Goal: Task Accomplishment & Management: Complete application form

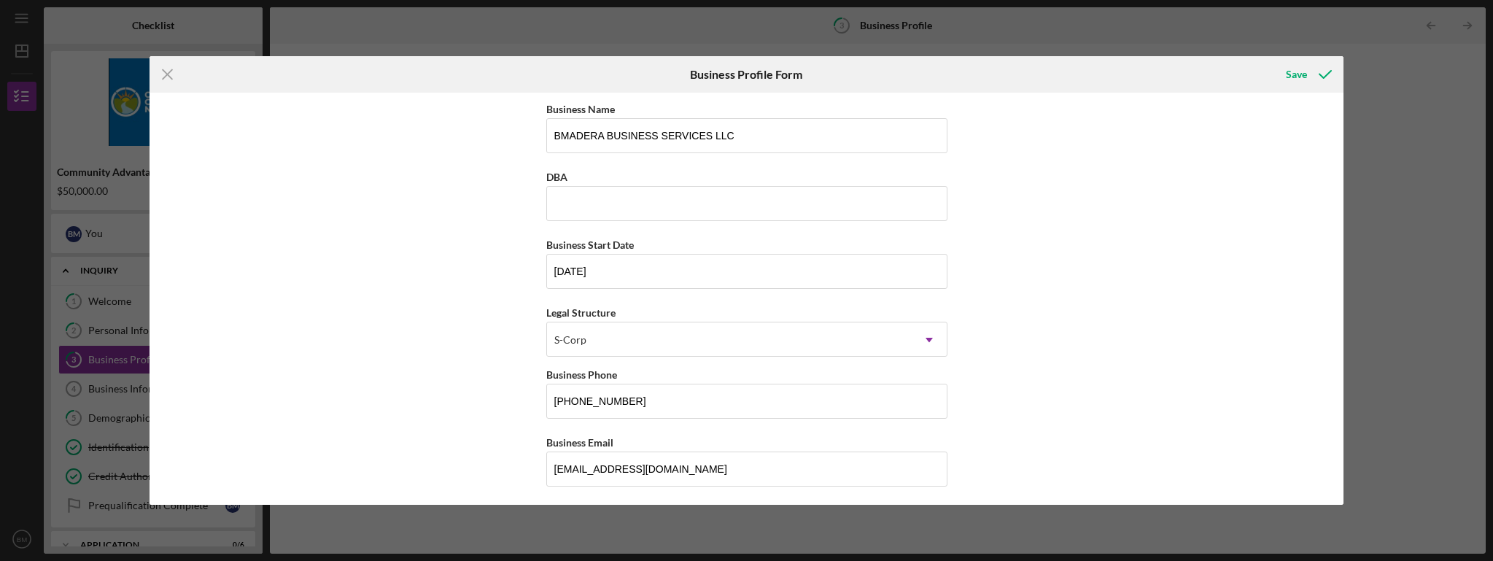
scroll to position [1013, 0]
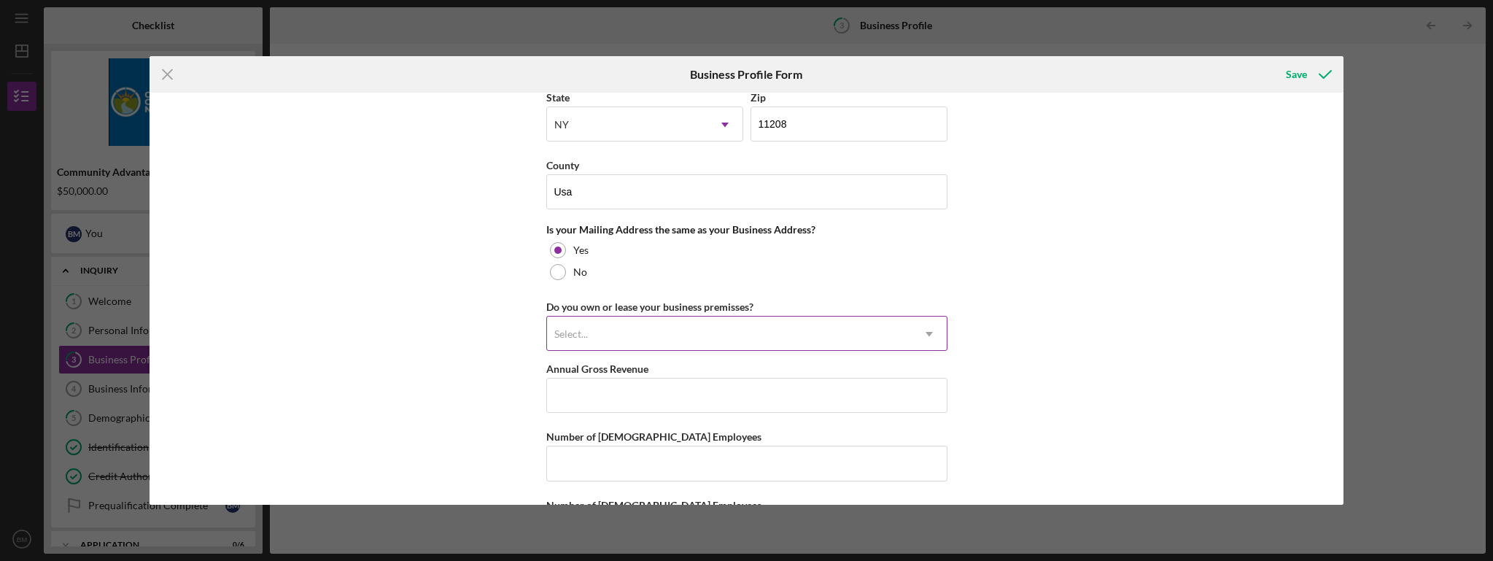
click at [930, 332] on icon "Icon/Dropdown Arrow" at bounding box center [929, 334] width 35 height 35
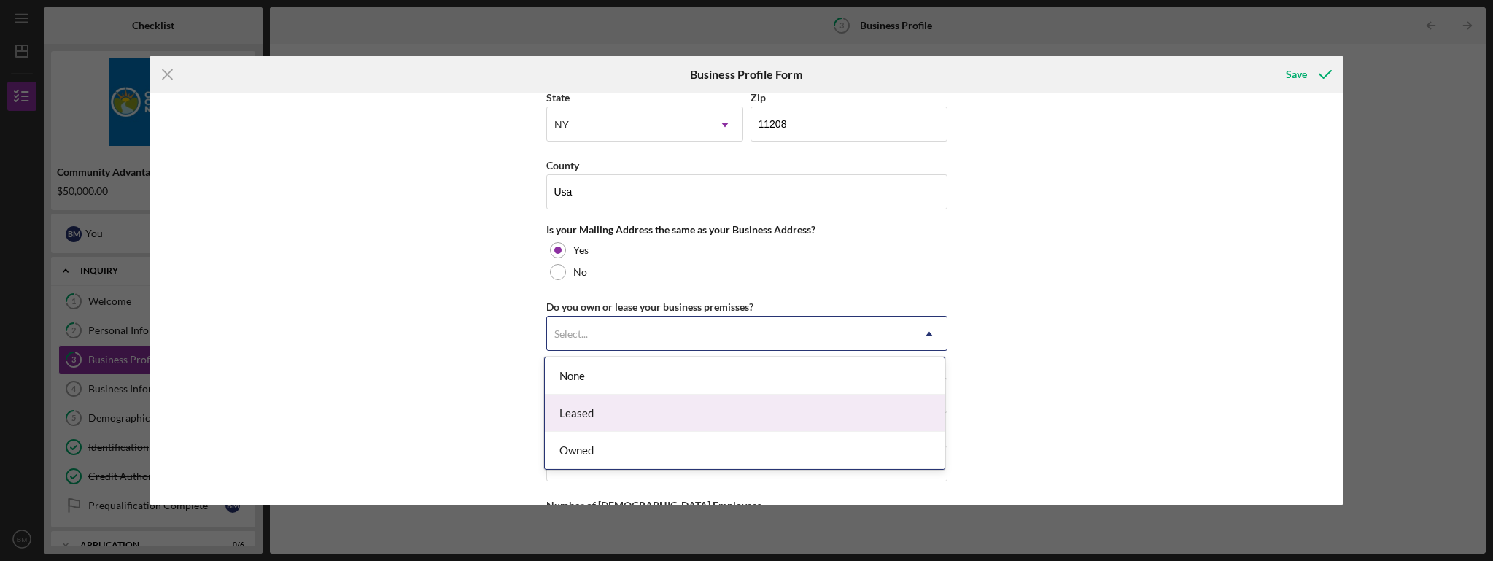
click at [824, 410] on div "Leased" at bounding box center [745, 413] width 400 height 37
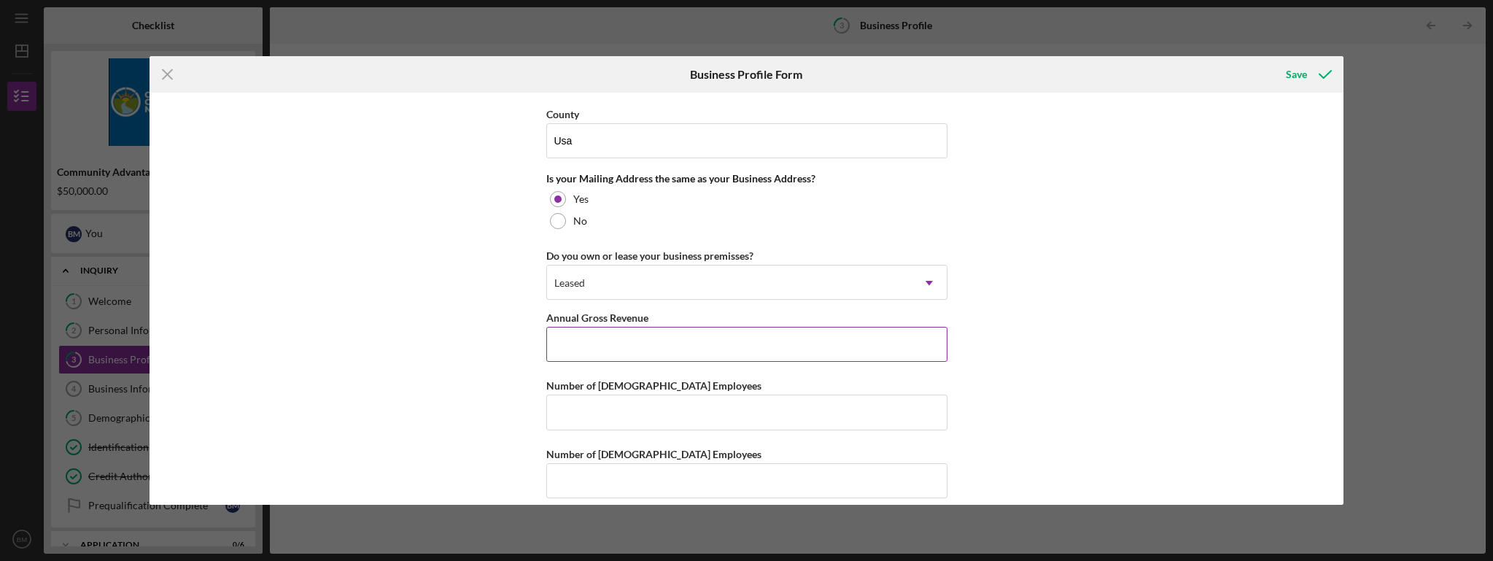
scroll to position [1079, 0]
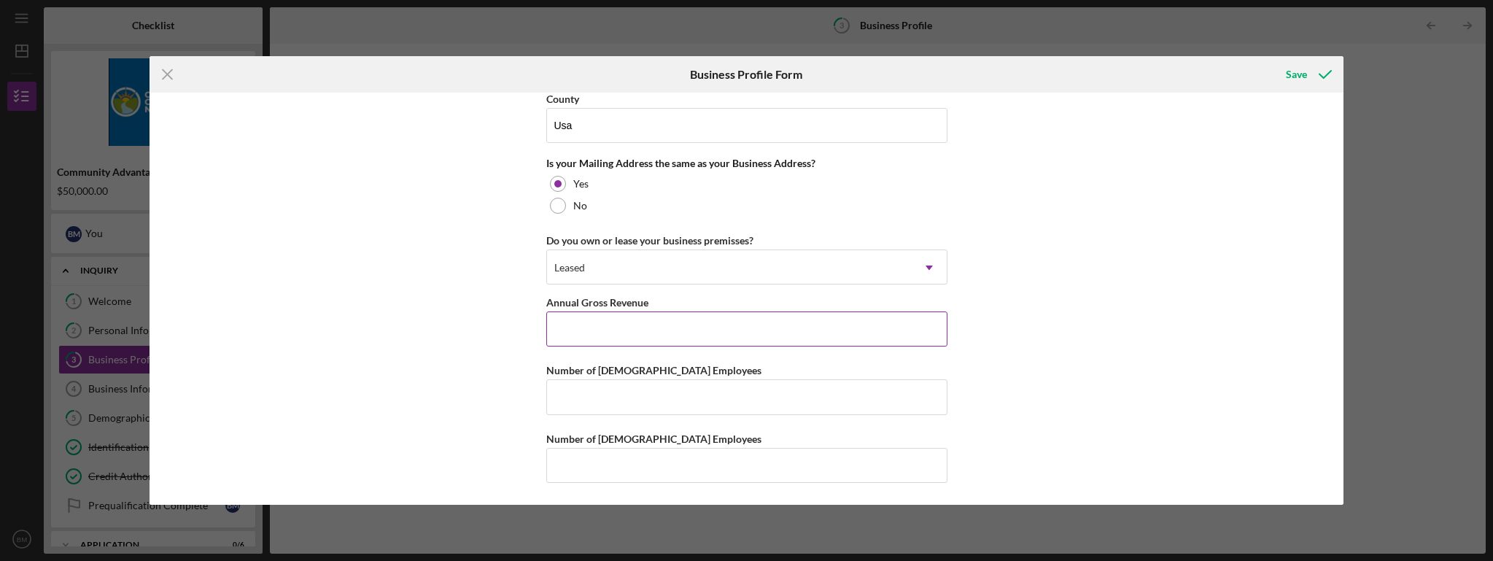
click at [675, 330] on input "Annual Gross Revenue" at bounding box center [746, 328] width 401 height 35
type input "$498,716"
click at [704, 386] on input "Number of [DEMOGRAPHIC_DATA] Employees" at bounding box center [746, 396] width 401 height 35
type input "3"
click at [690, 457] on input "Number of [DEMOGRAPHIC_DATA] Employees" at bounding box center [746, 465] width 401 height 35
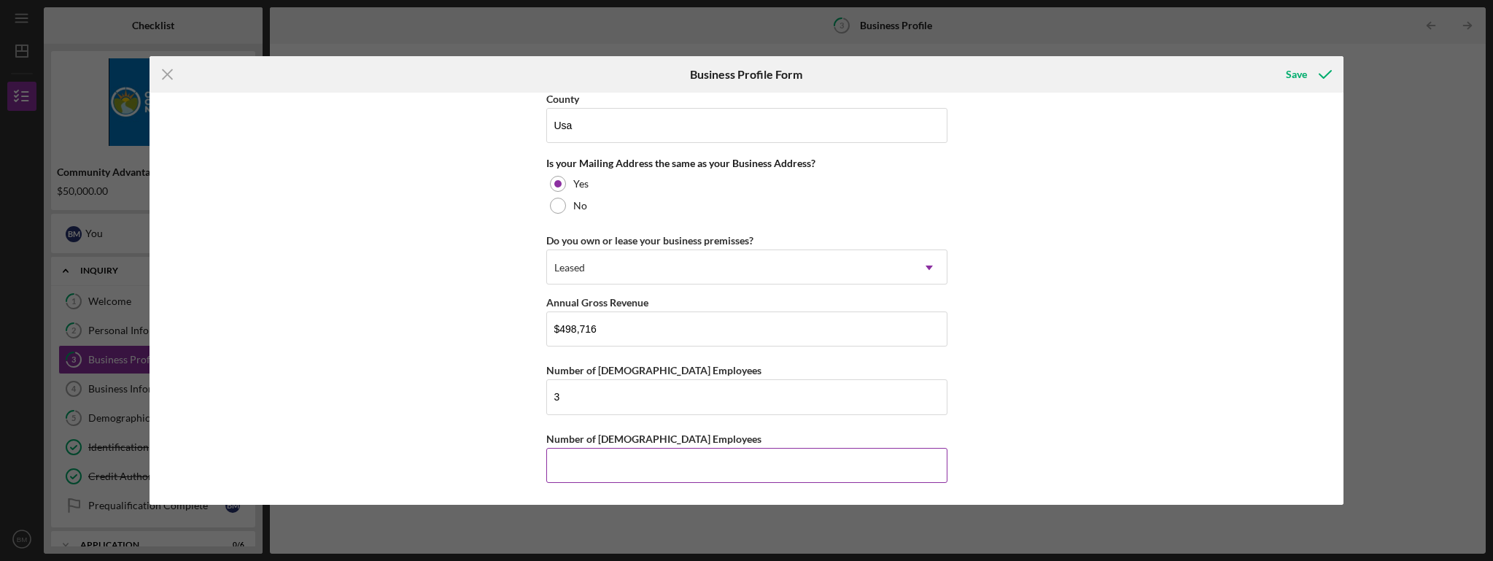
type input "2"
type input "1"
click at [1296, 74] on div "Save" at bounding box center [1296, 74] width 21 height 29
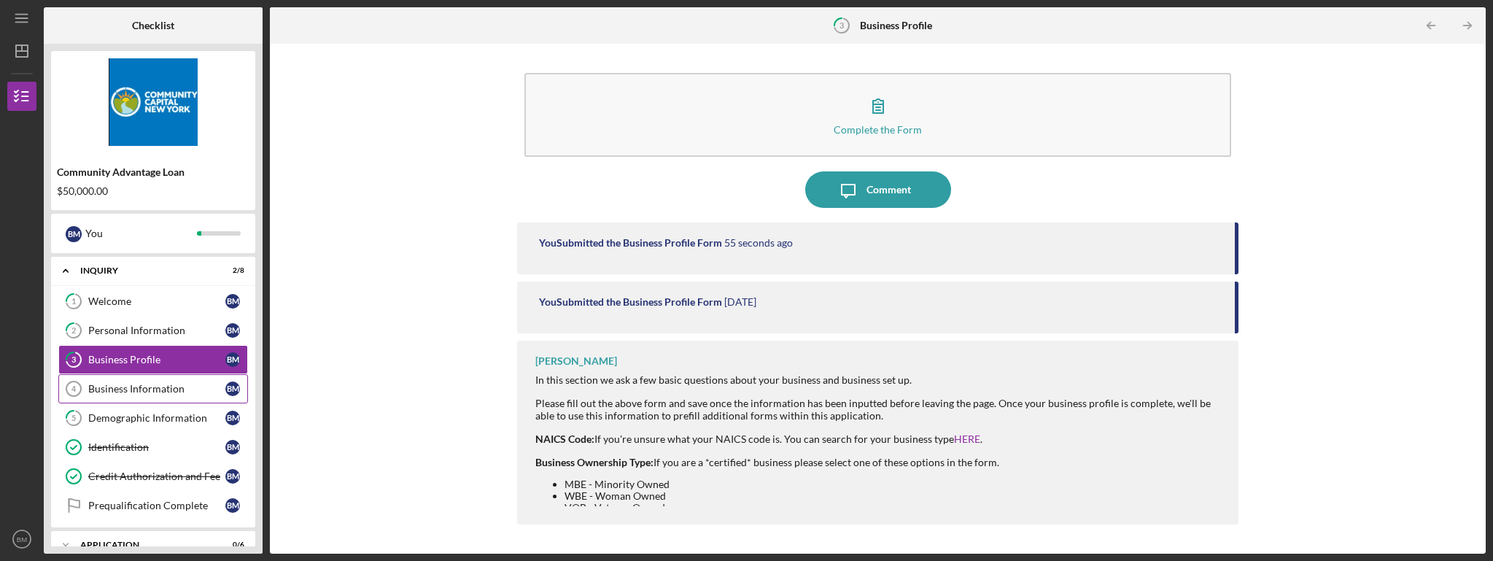
click at [155, 389] on div "Business Information" at bounding box center [156, 389] width 137 height 12
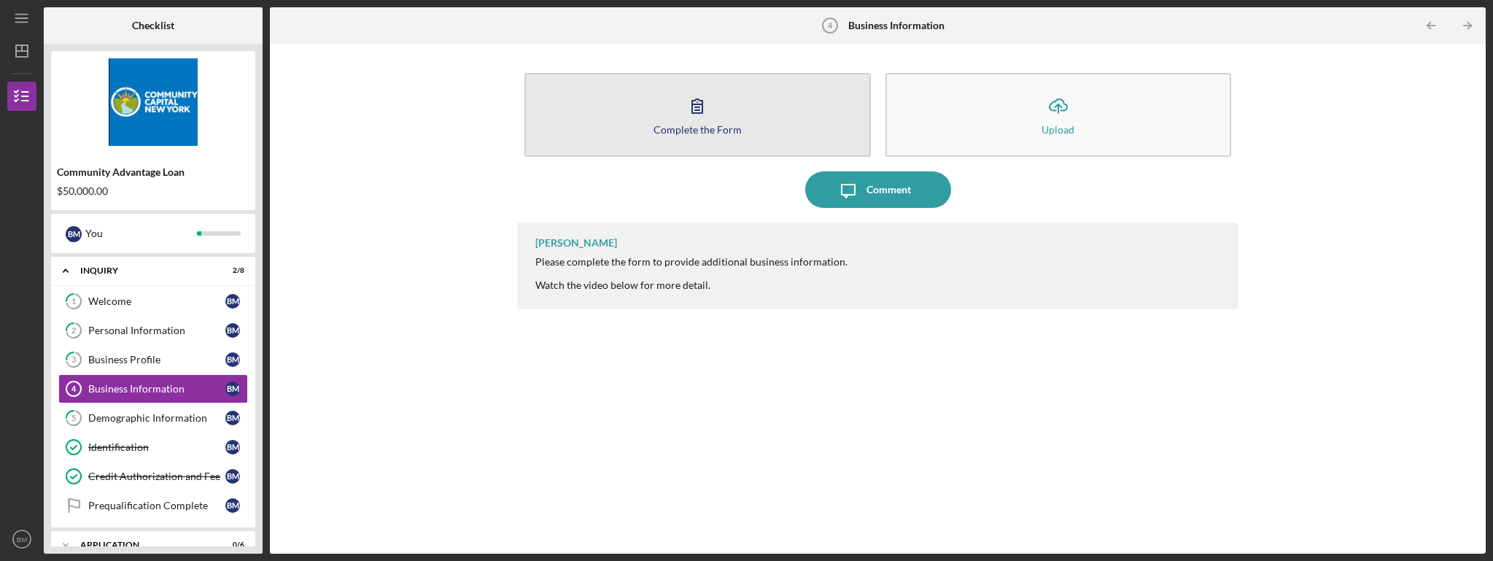
click at [705, 122] on icon "button" at bounding box center [697, 106] width 36 height 36
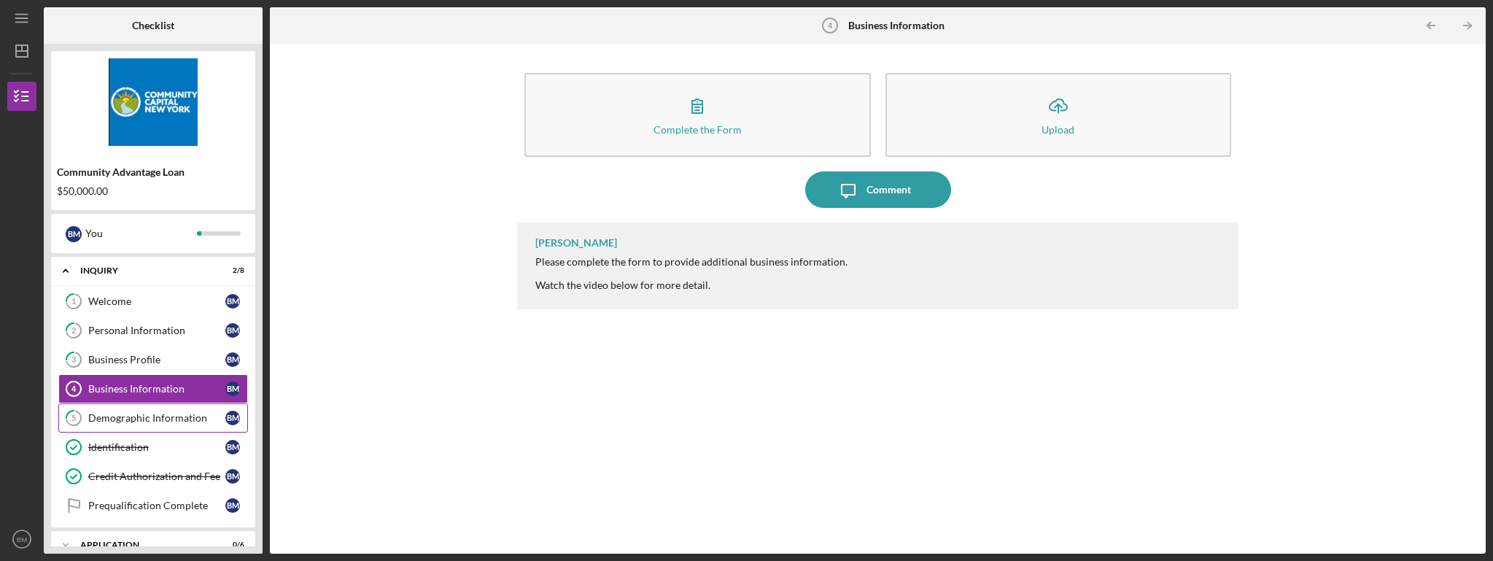
click at [137, 413] on div "Demographic Information" at bounding box center [156, 418] width 137 height 12
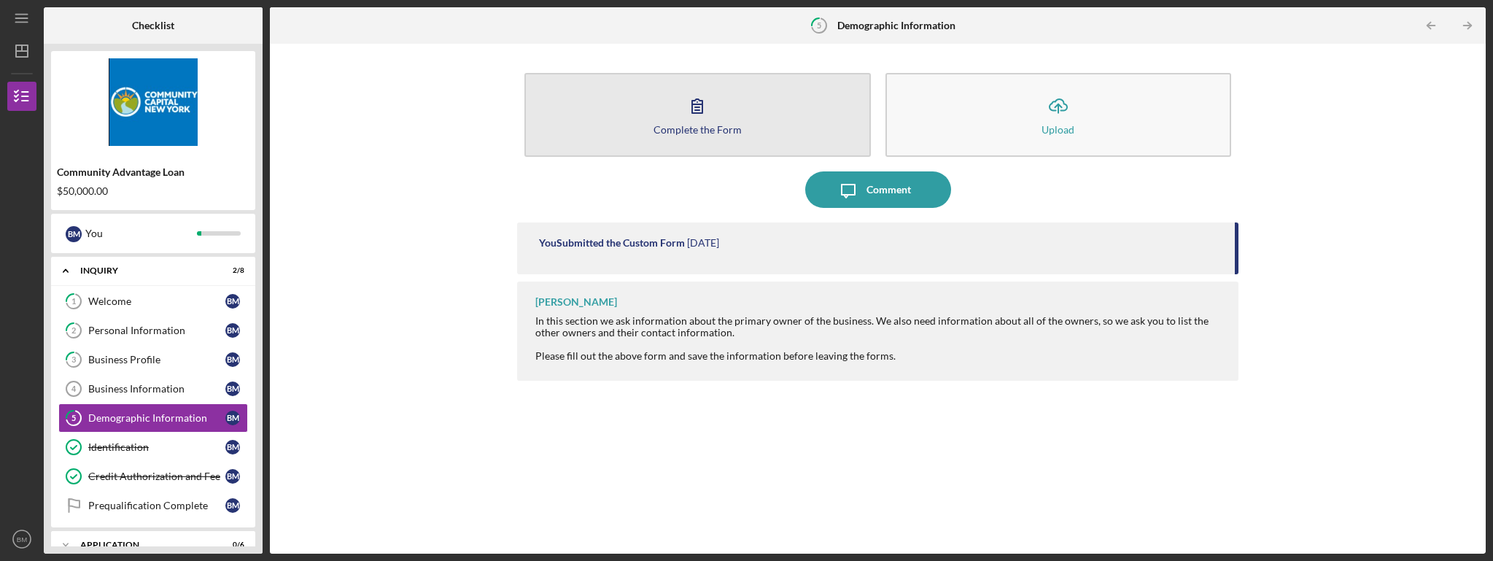
click at [697, 127] on div "Complete the Form" at bounding box center [697, 129] width 88 height 11
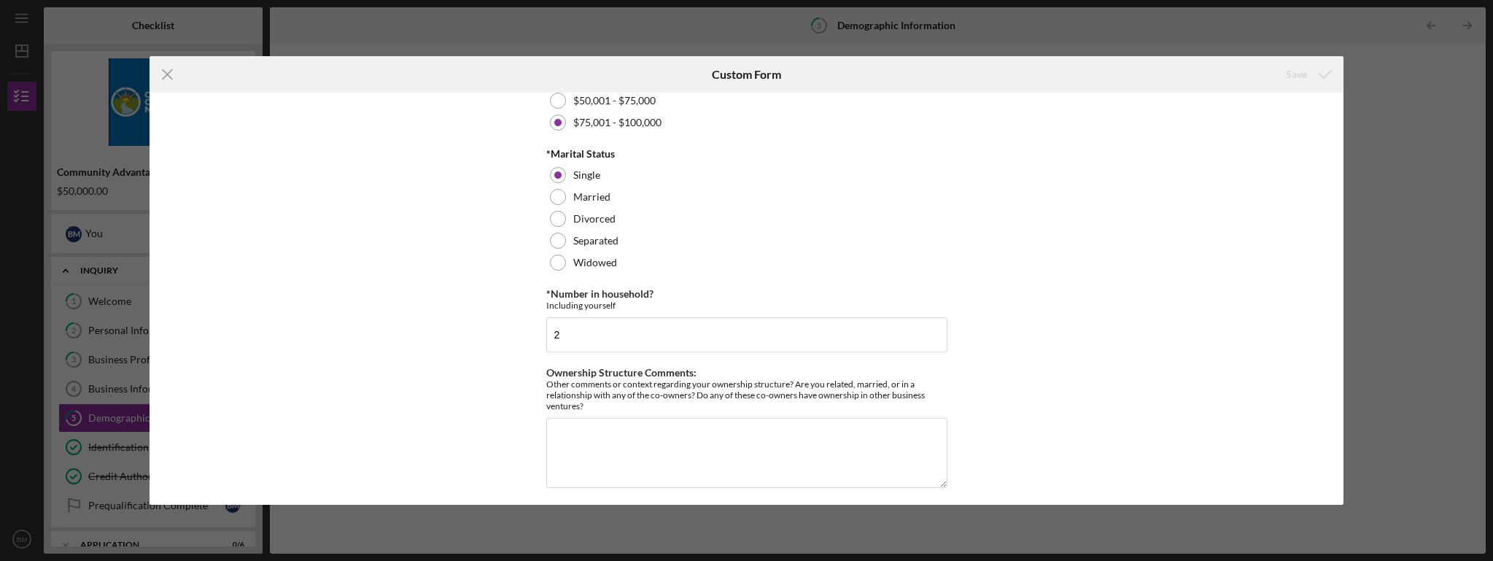
scroll to position [686, 0]
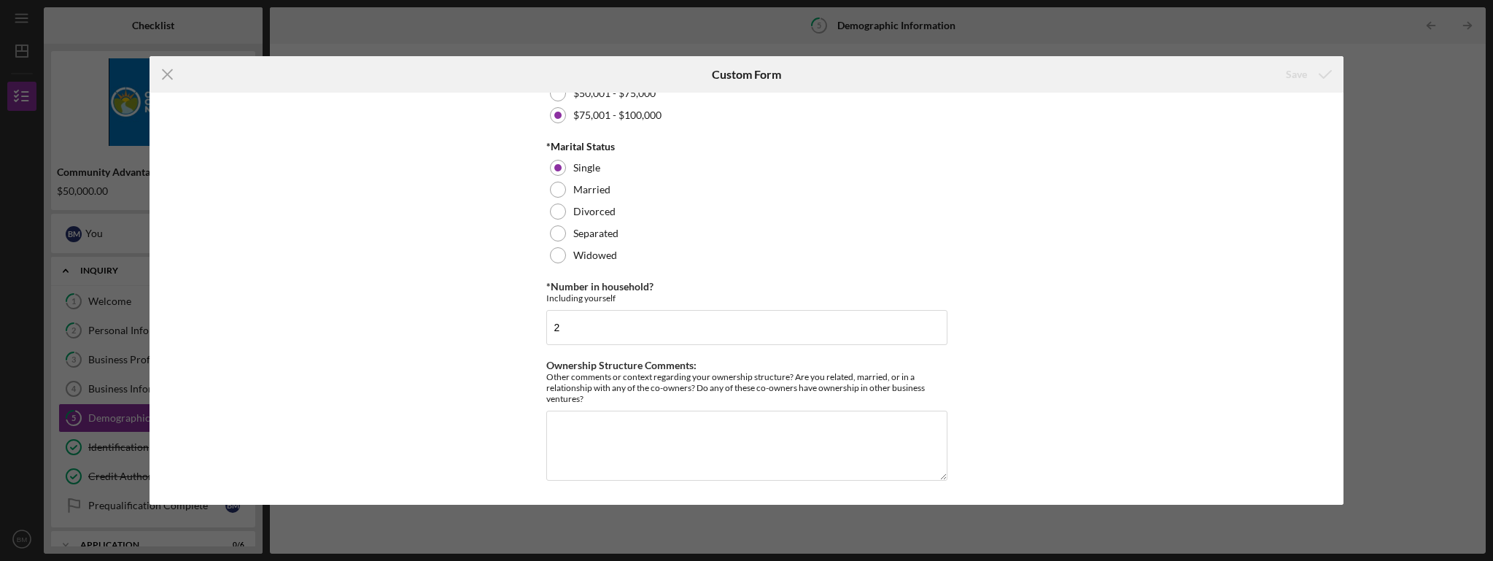
click at [168, 76] on line at bounding box center [167, 74] width 9 height 9
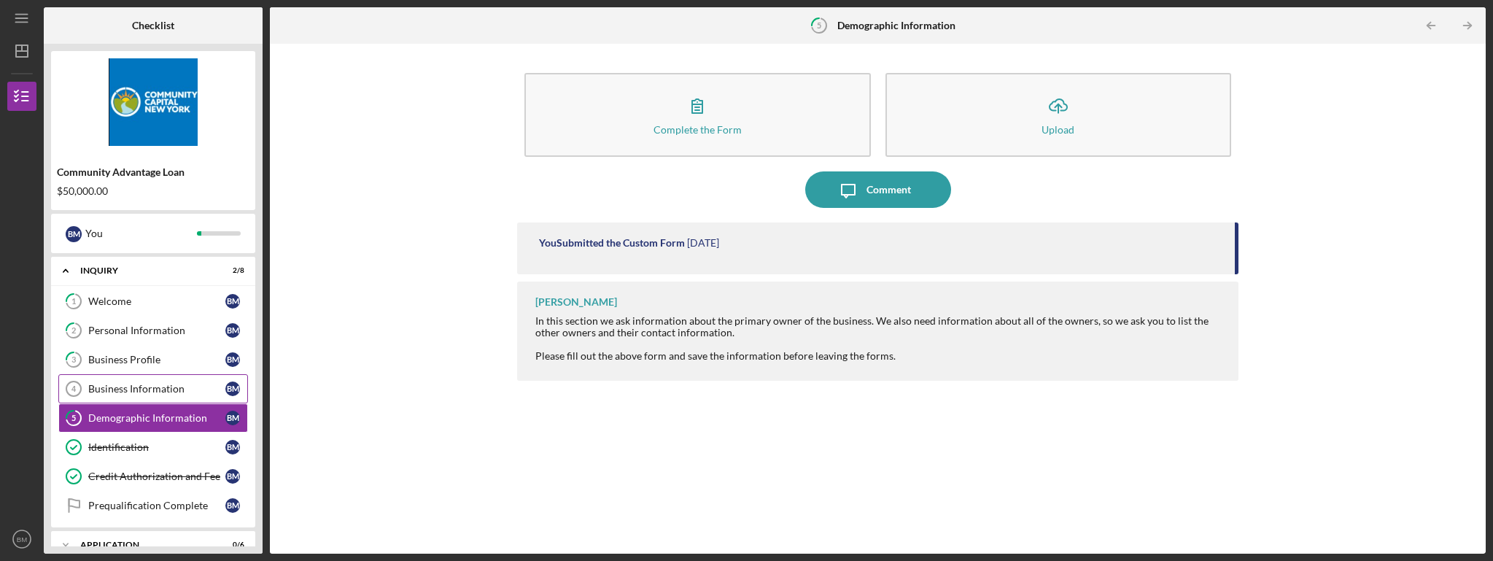
click at [161, 386] on div "Business Information" at bounding box center [156, 389] width 137 height 12
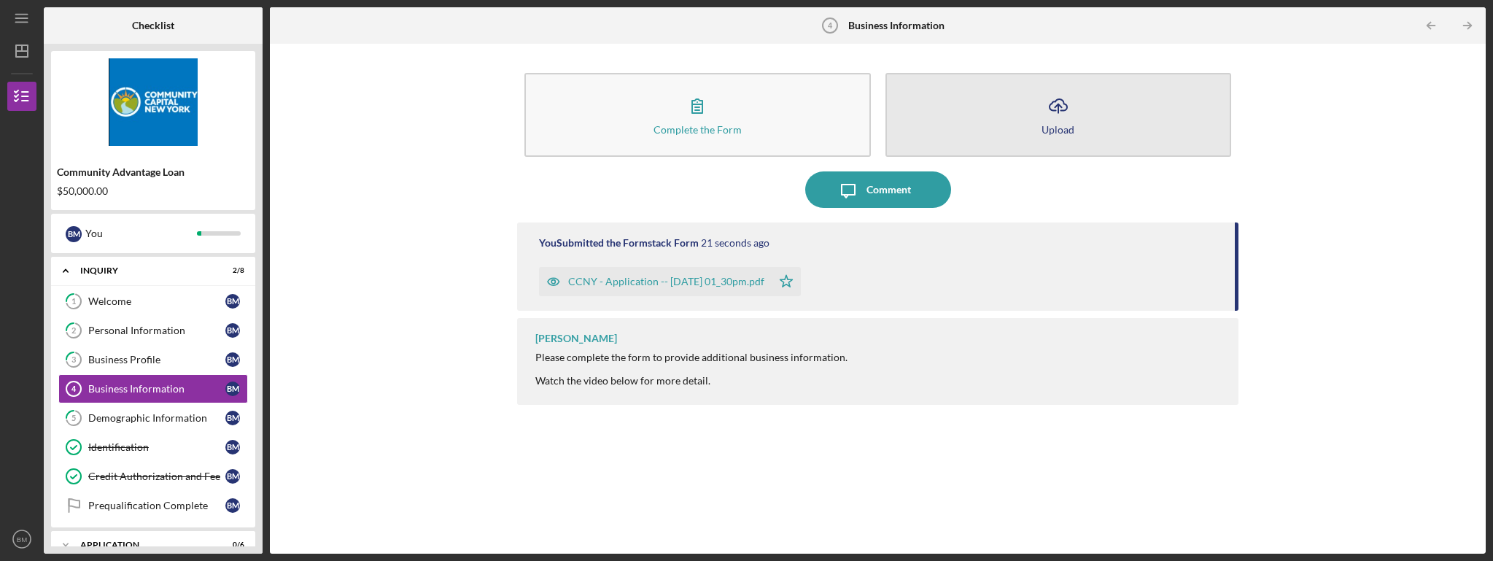
click at [1060, 126] on div "Upload" at bounding box center [1057, 129] width 33 height 11
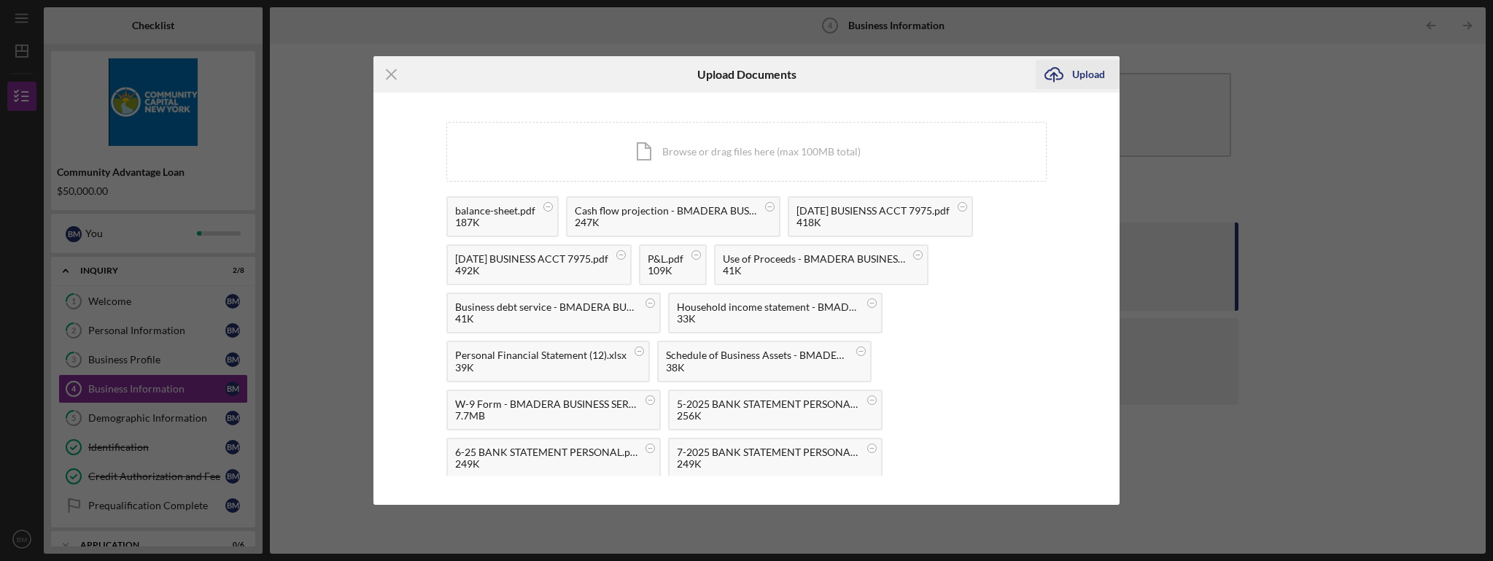
click at [1083, 74] on div "Upload" at bounding box center [1088, 74] width 33 height 29
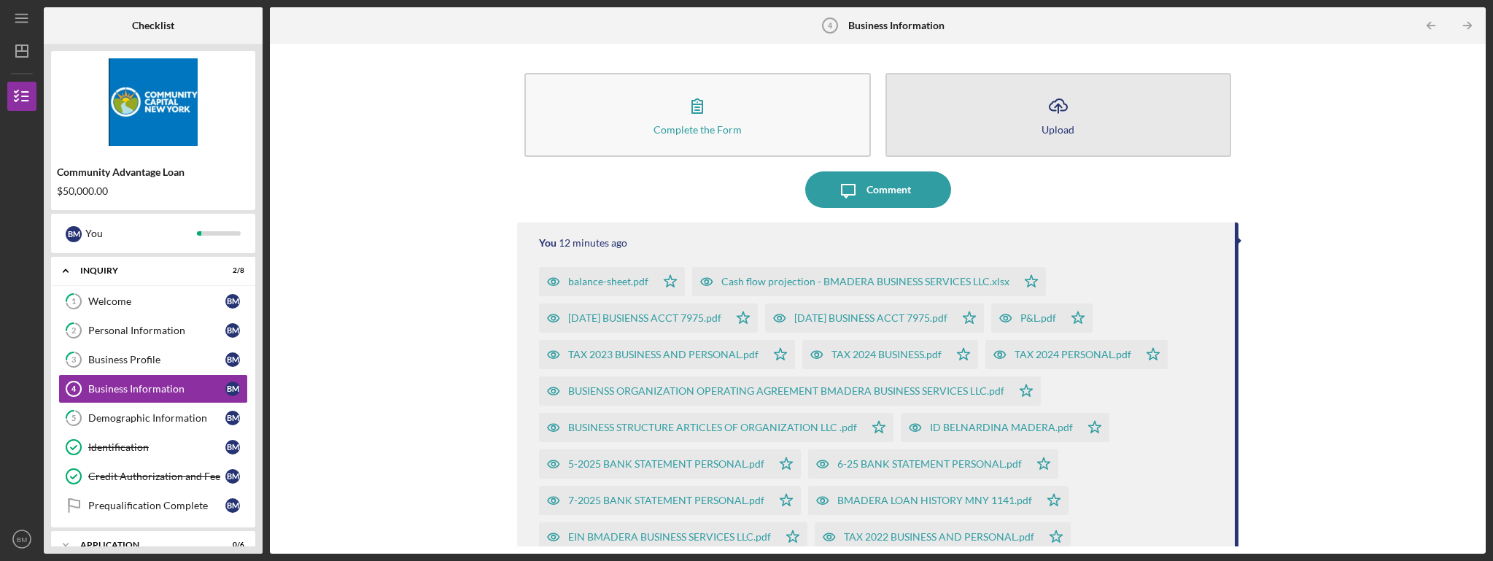
click at [1051, 129] on div "Upload" at bounding box center [1057, 129] width 33 height 11
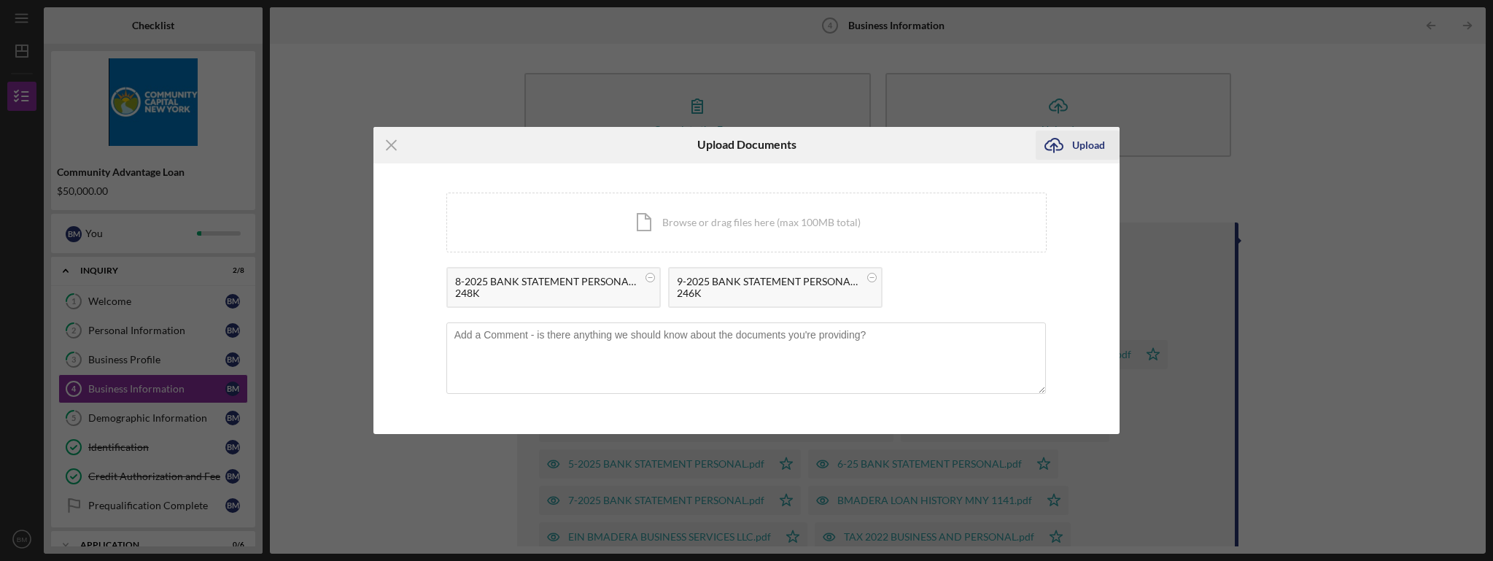
click at [1093, 139] on div "Upload" at bounding box center [1088, 145] width 33 height 29
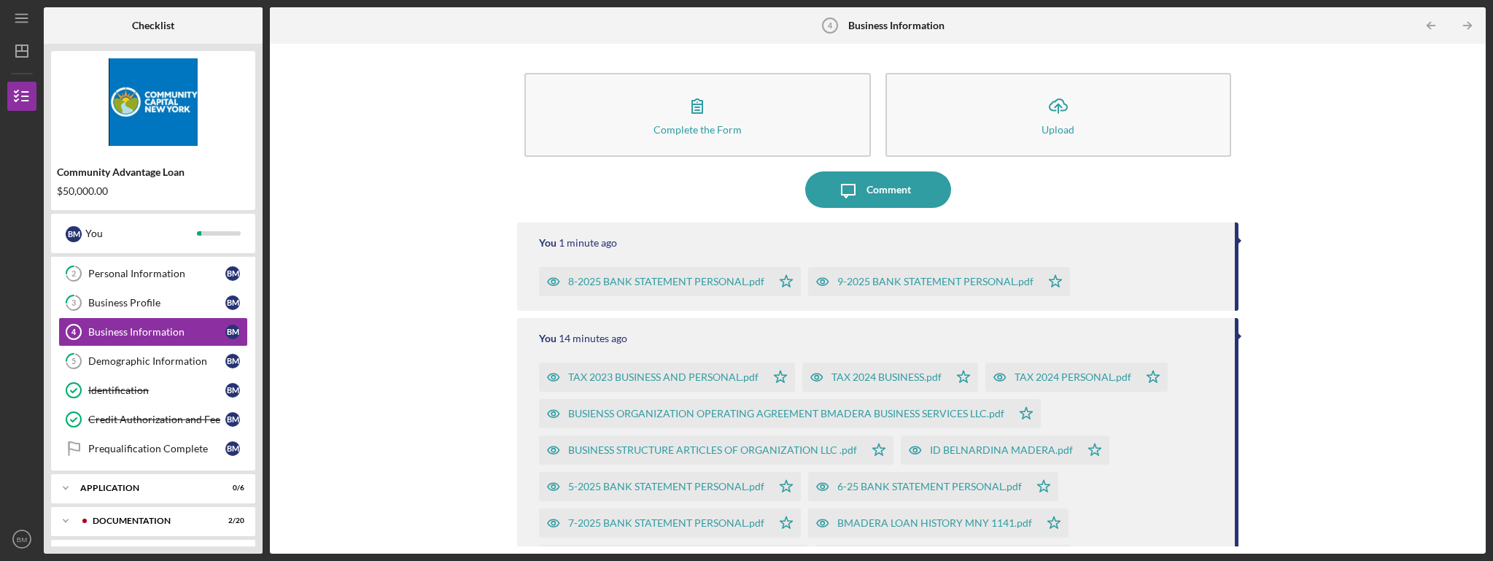
scroll to position [152, 0]
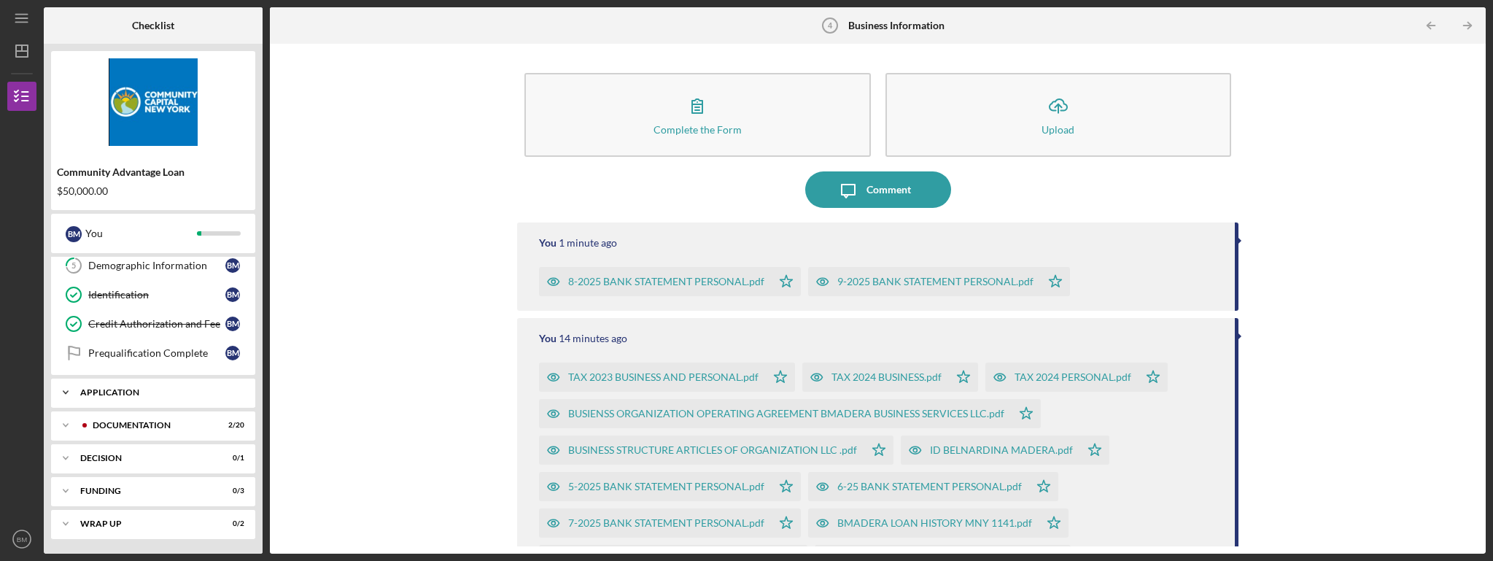
click at [122, 392] on div "Application" at bounding box center [158, 392] width 157 height 9
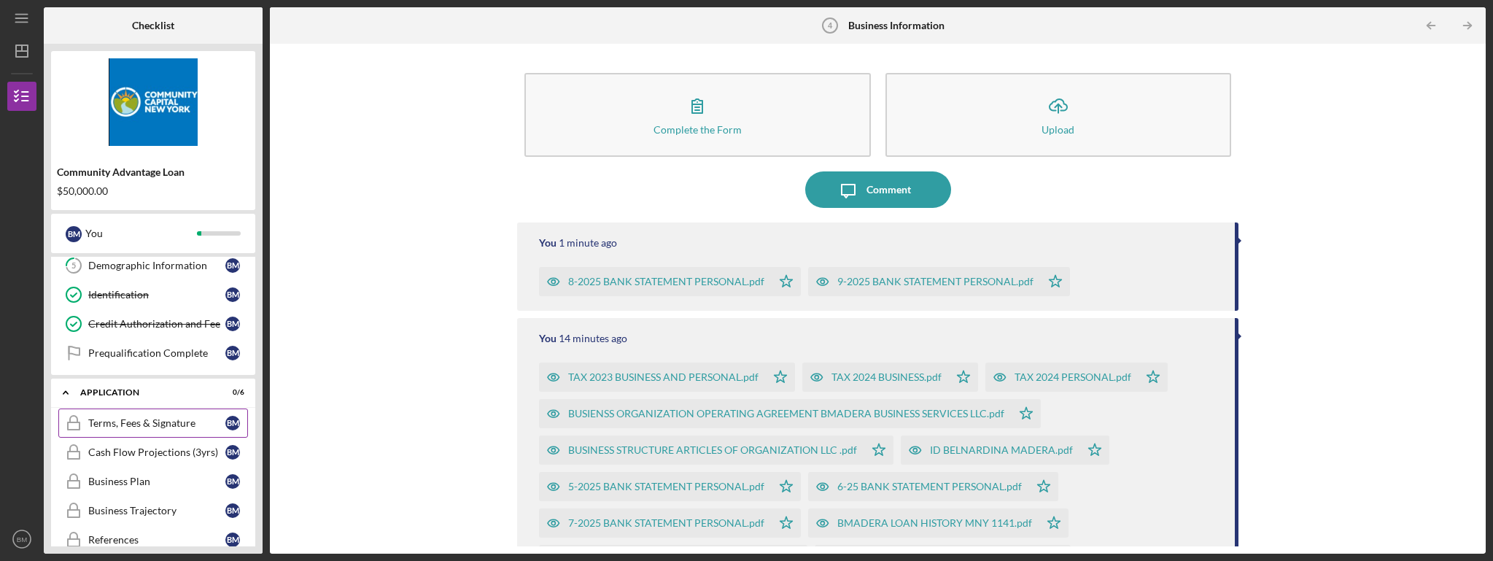
click at [128, 424] on div "Terms, Fees & Signature" at bounding box center [156, 423] width 137 height 12
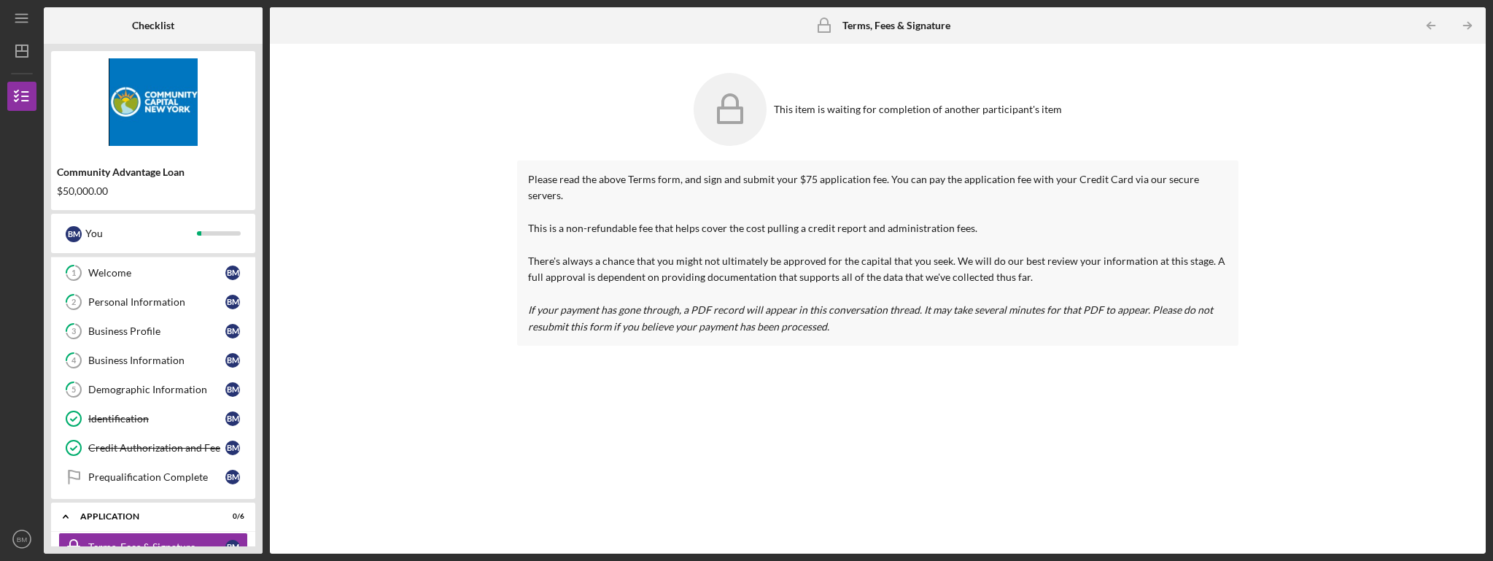
scroll to position [17, 0]
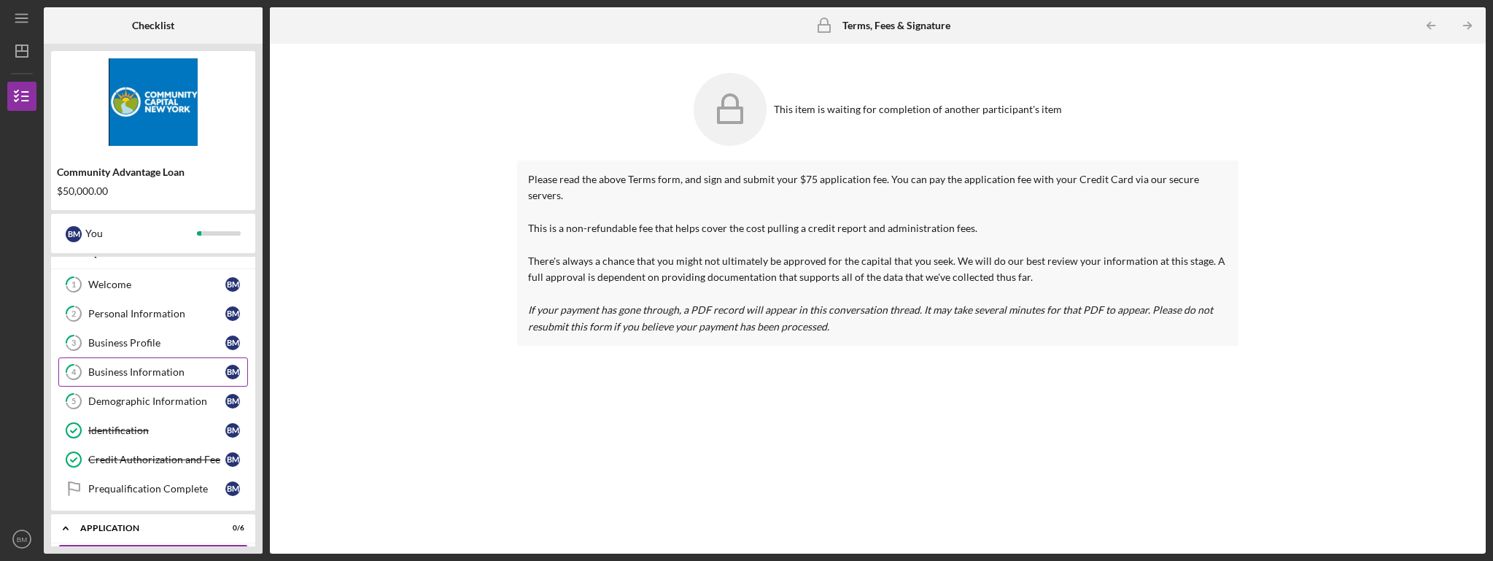
click at [151, 374] on div "Business Information" at bounding box center [156, 372] width 137 height 12
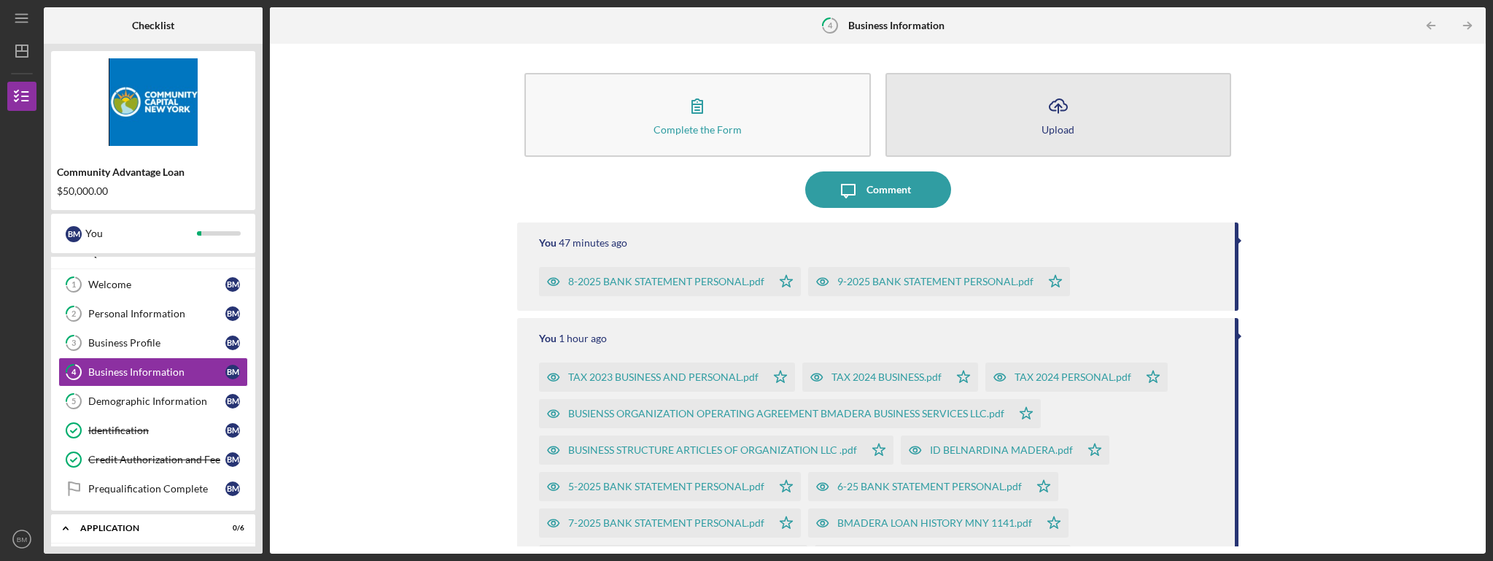
click at [1089, 111] on button "Icon/Upload Upload" at bounding box center [1058, 115] width 346 height 84
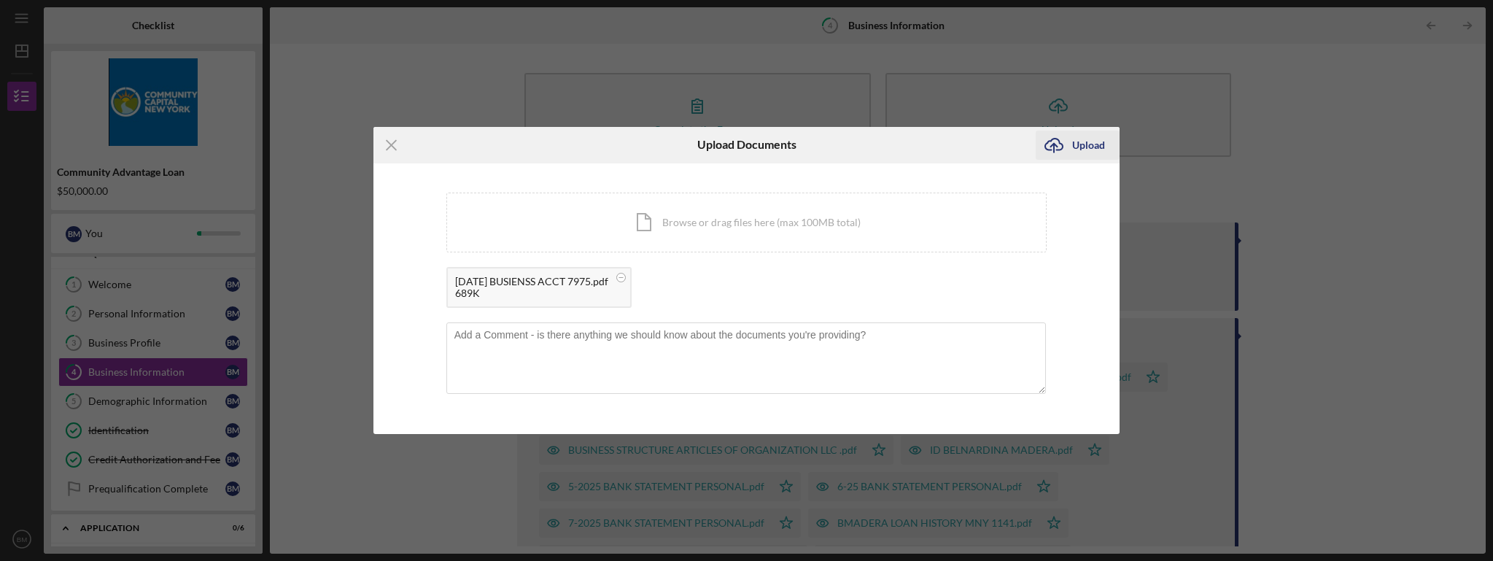
click at [1087, 146] on div "Upload" at bounding box center [1088, 145] width 33 height 29
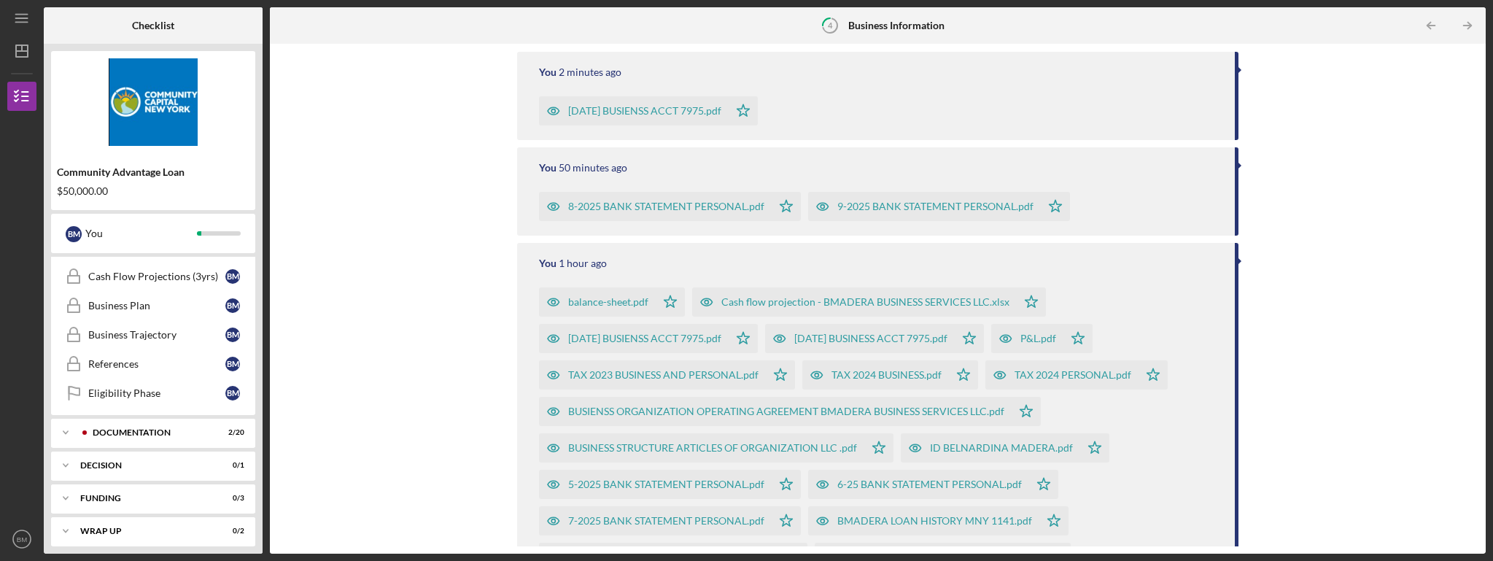
scroll to position [335, 0]
click at [23, 539] on text "BM" at bounding box center [22, 539] width 10 height 8
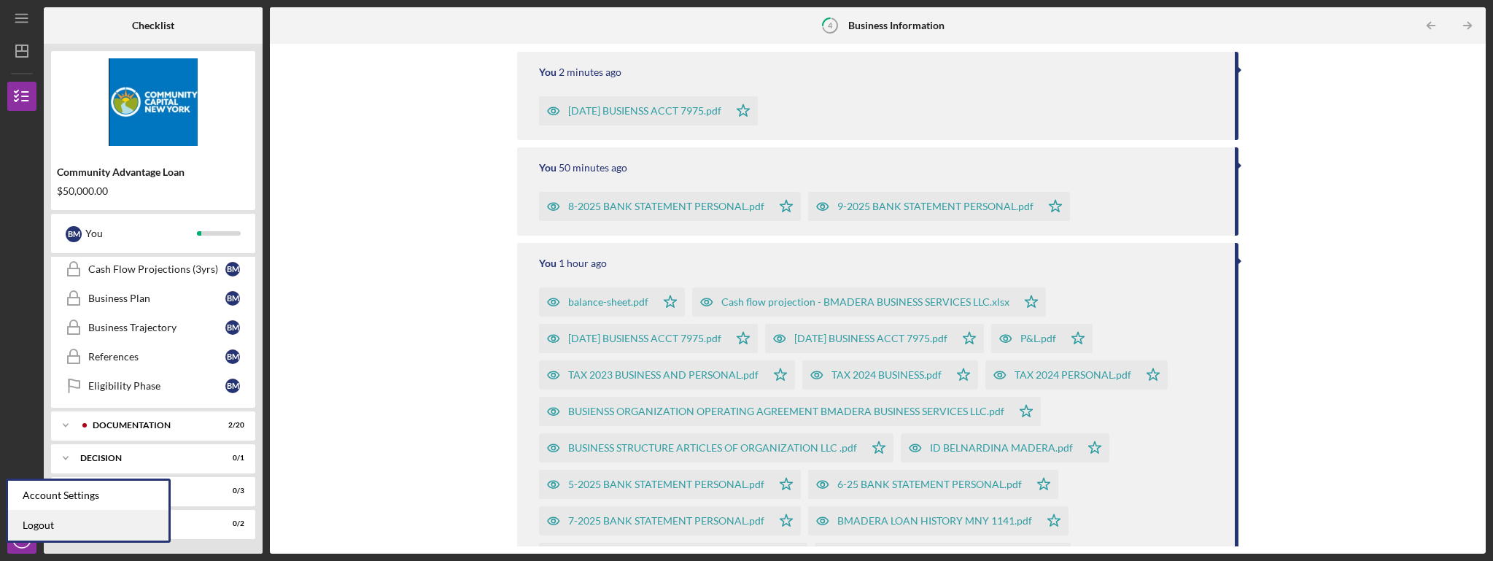
click at [42, 524] on link "Logout" at bounding box center [88, 525] width 160 height 30
